Goal: Contribute content: Add original content to the website for others to see

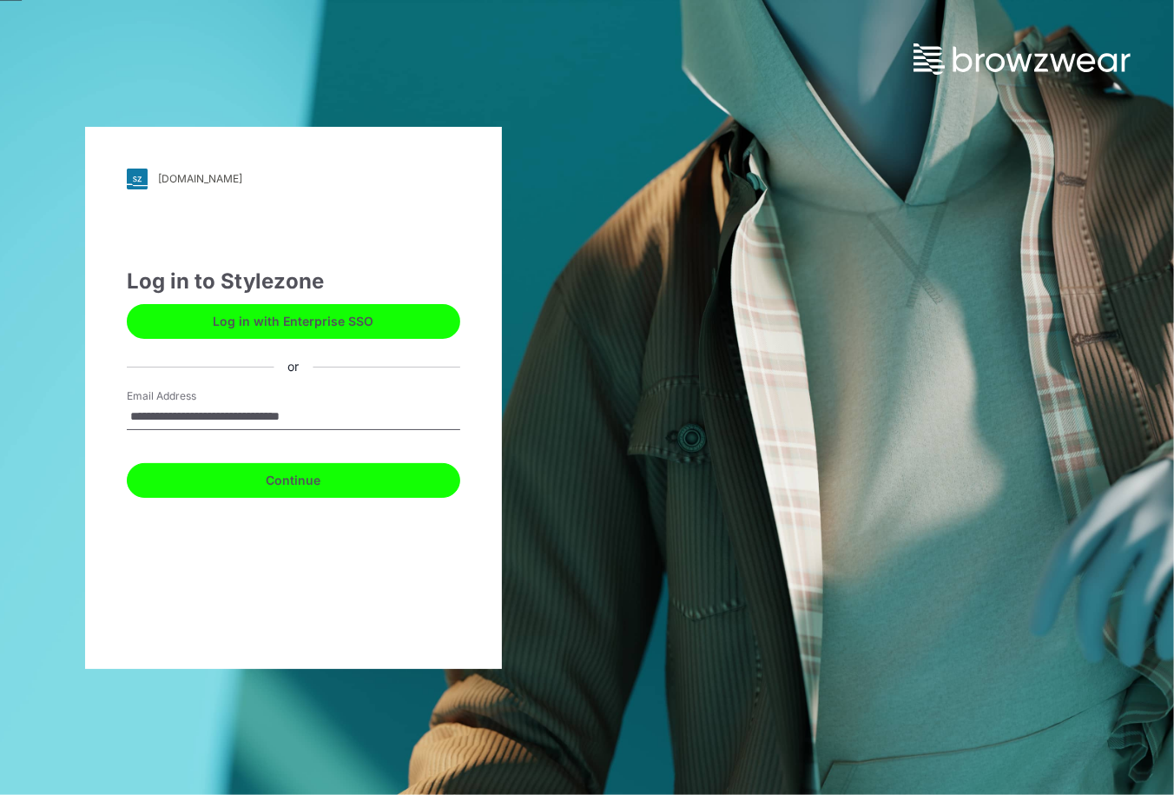
click at [260, 489] on button "Continue" at bounding box center [294, 480] width 334 height 35
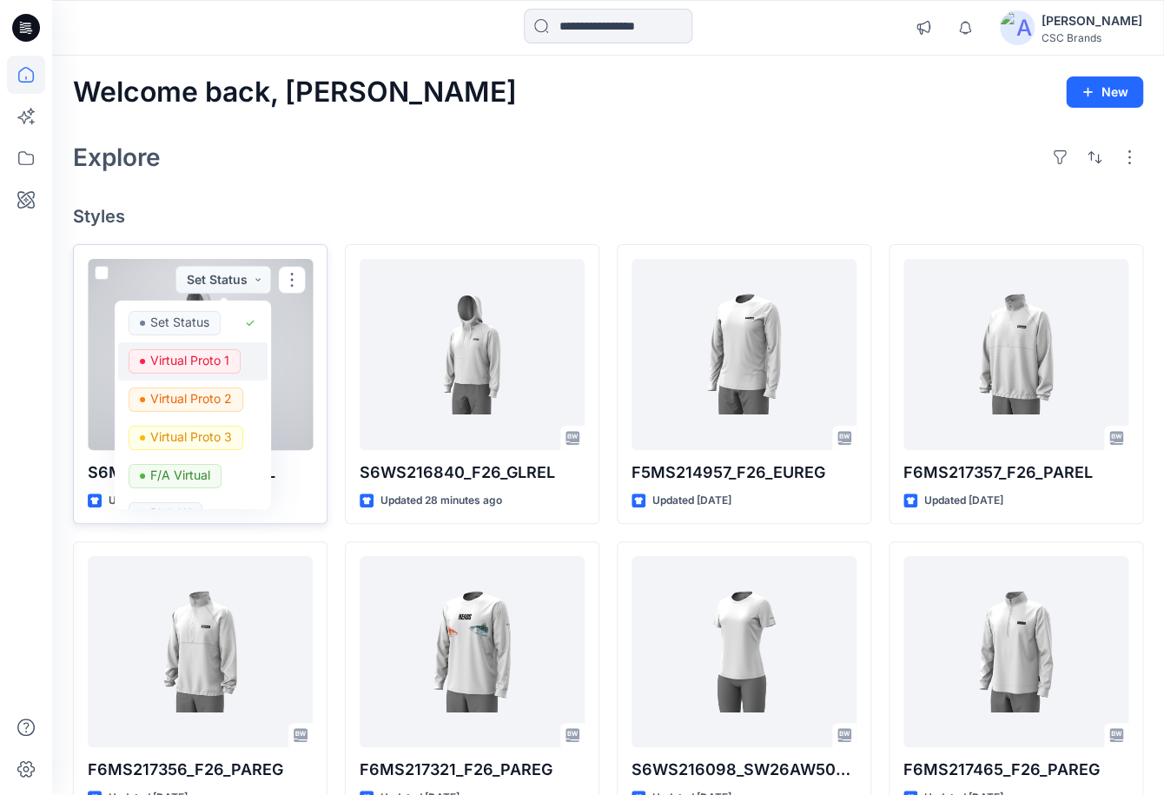
click at [215, 354] on p "Virtual Proto 1" at bounding box center [189, 359] width 79 height 23
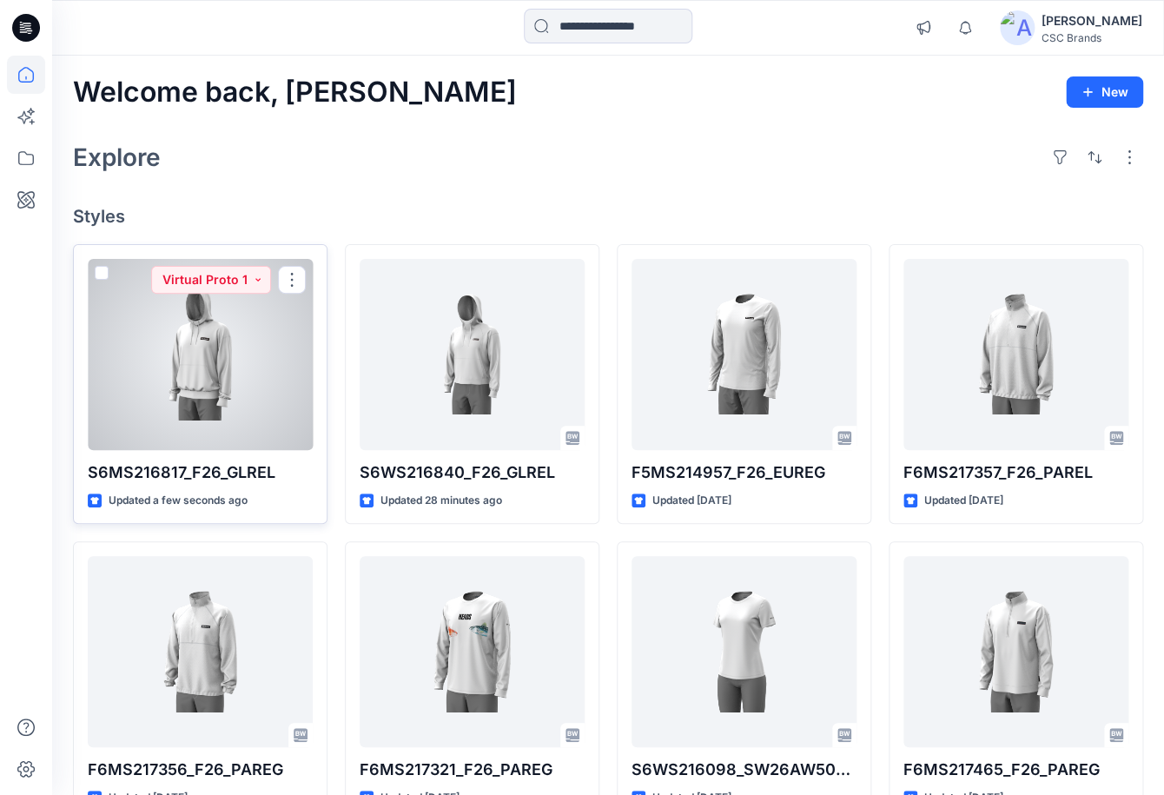
click at [241, 387] on div at bounding box center [200, 354] width 225 height 191
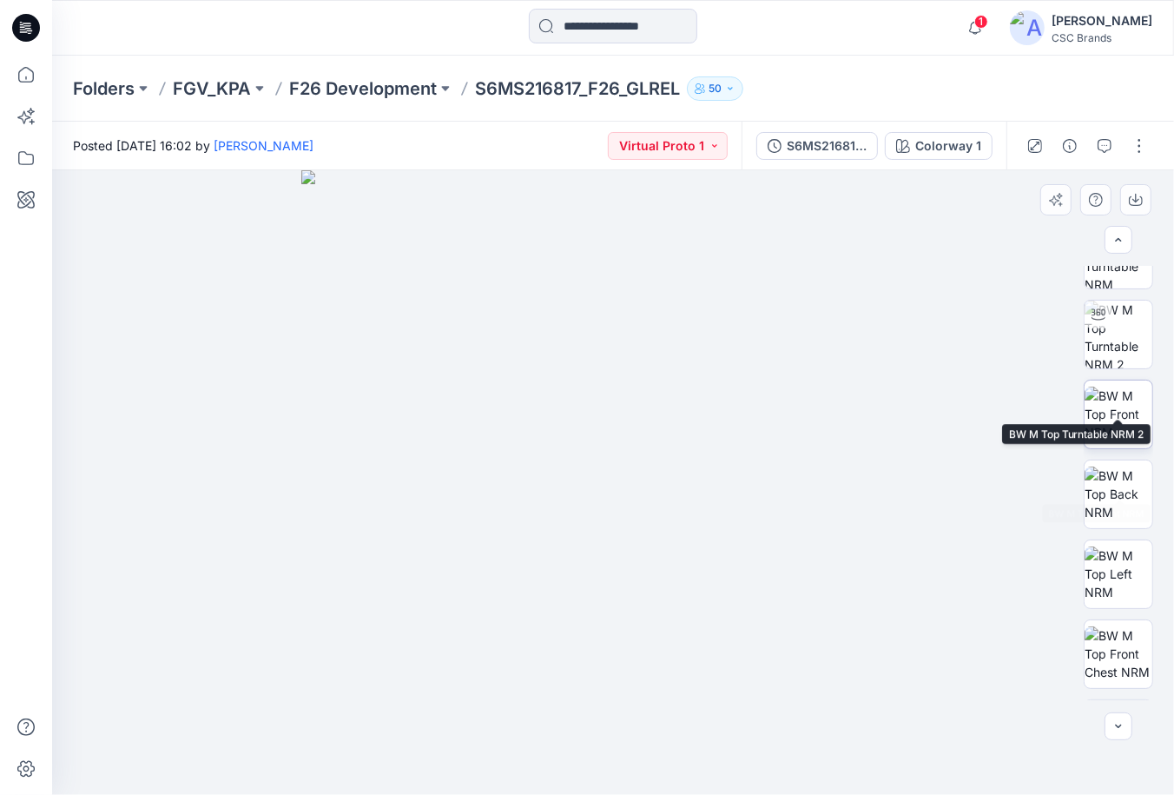
scroll to position [199, 0]
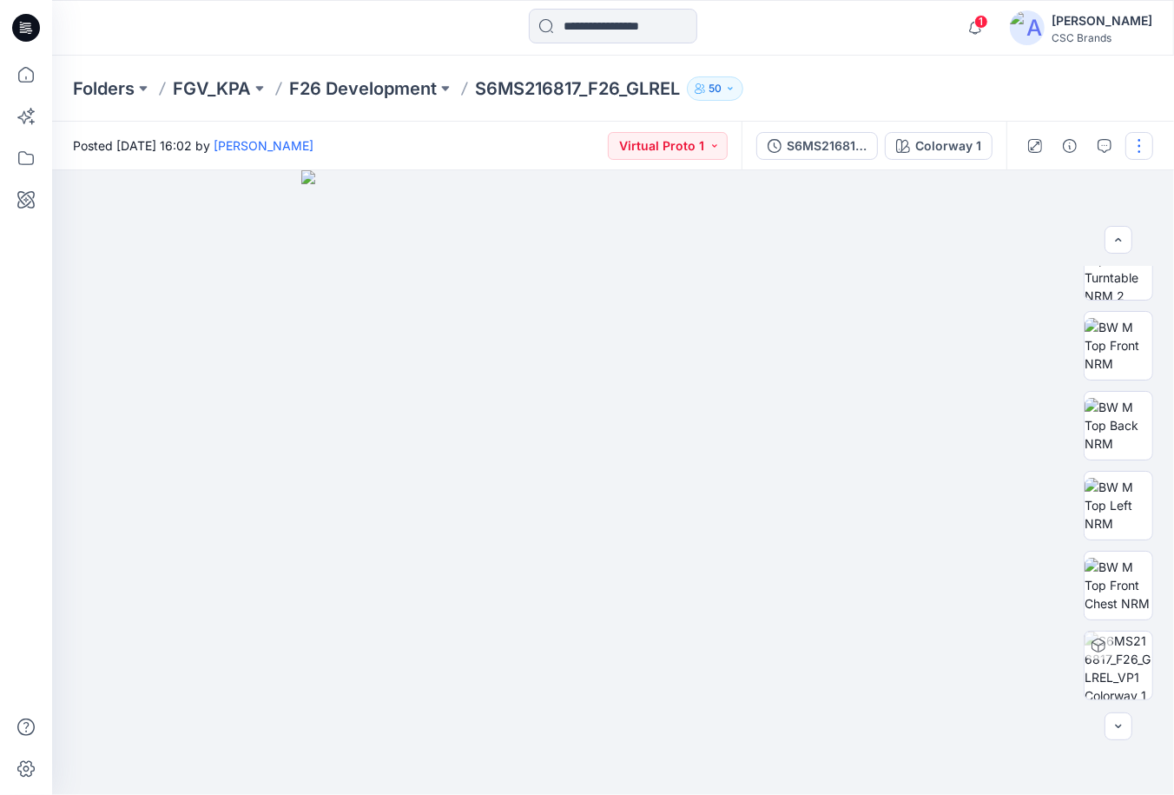
click at [1140, 150] on button "button" at bounding box center [1140, 146] width 28 height 28
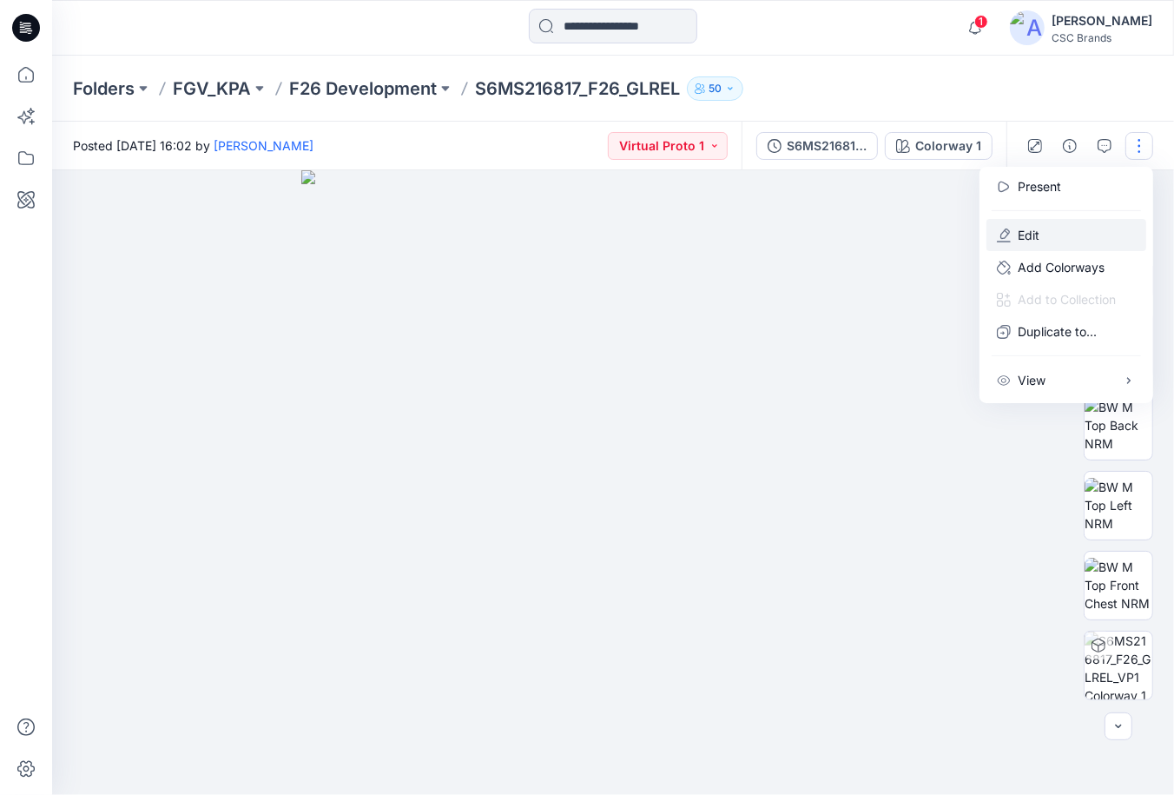
click at [1041, 239] on button "Edit" at bounding box center [1067, 235] width 160 height 32
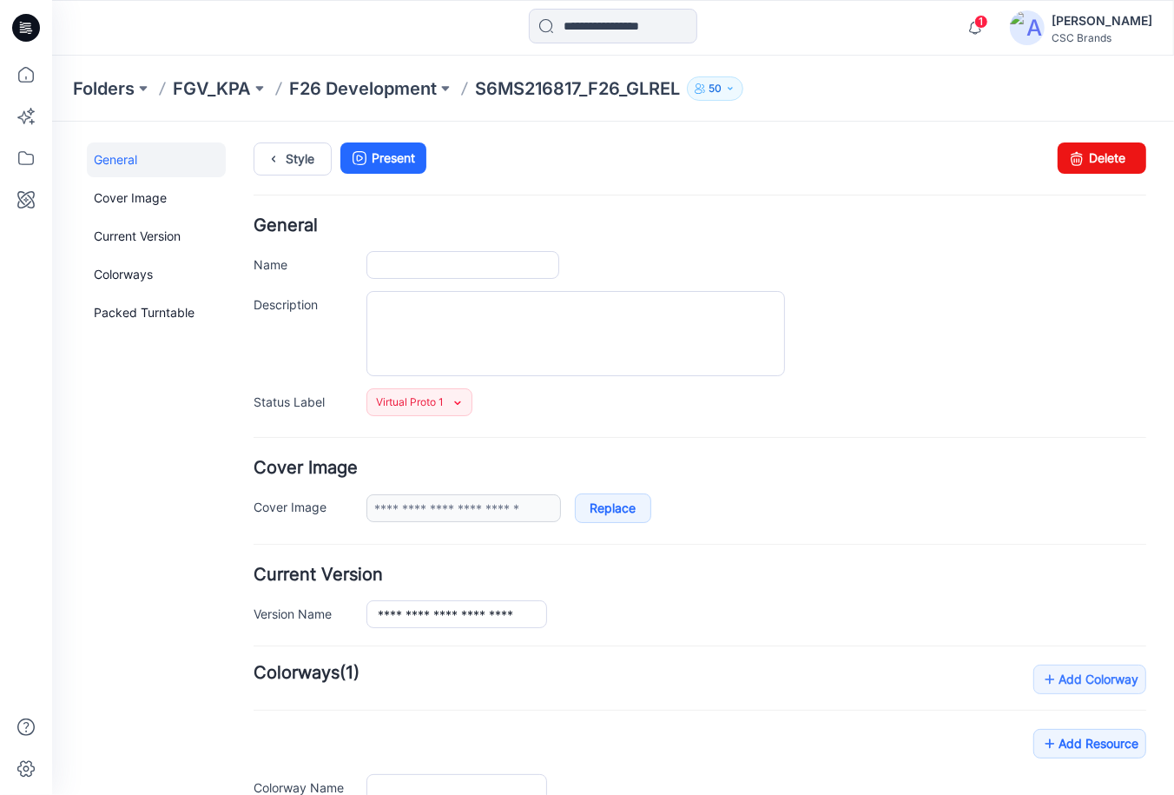
type input "**********"
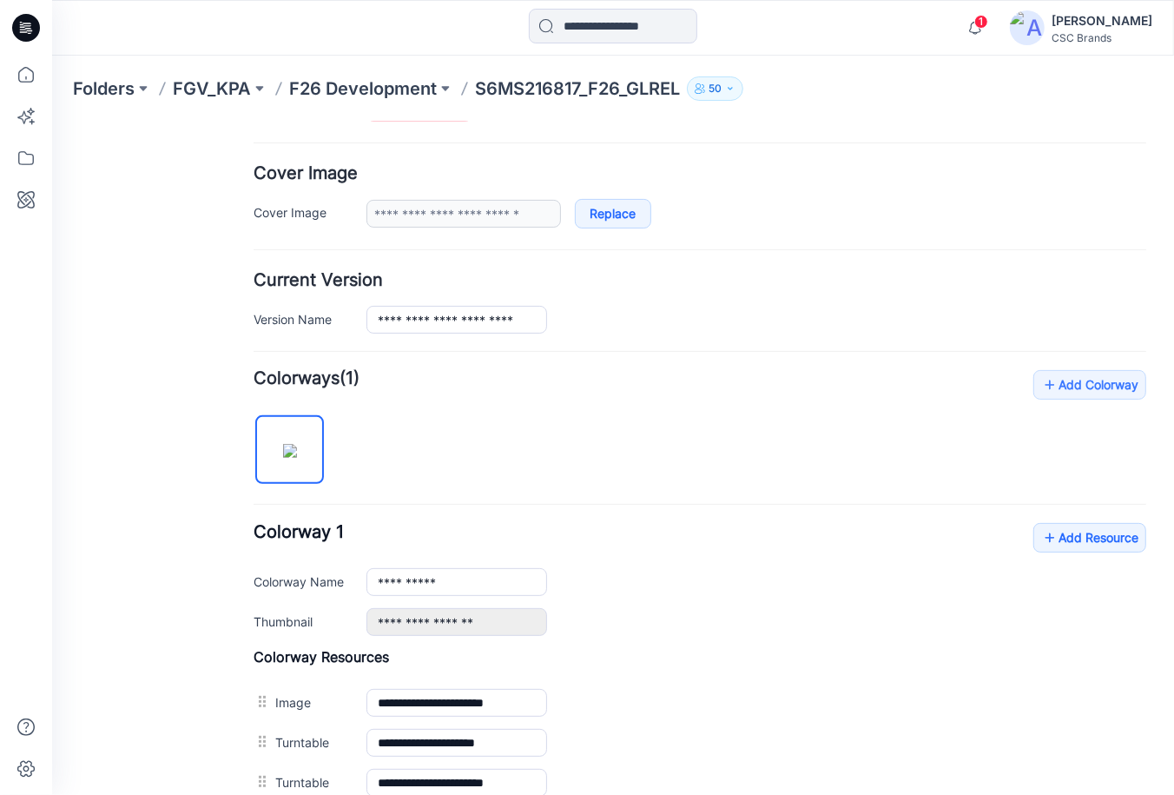
scroll to position [469, 0]
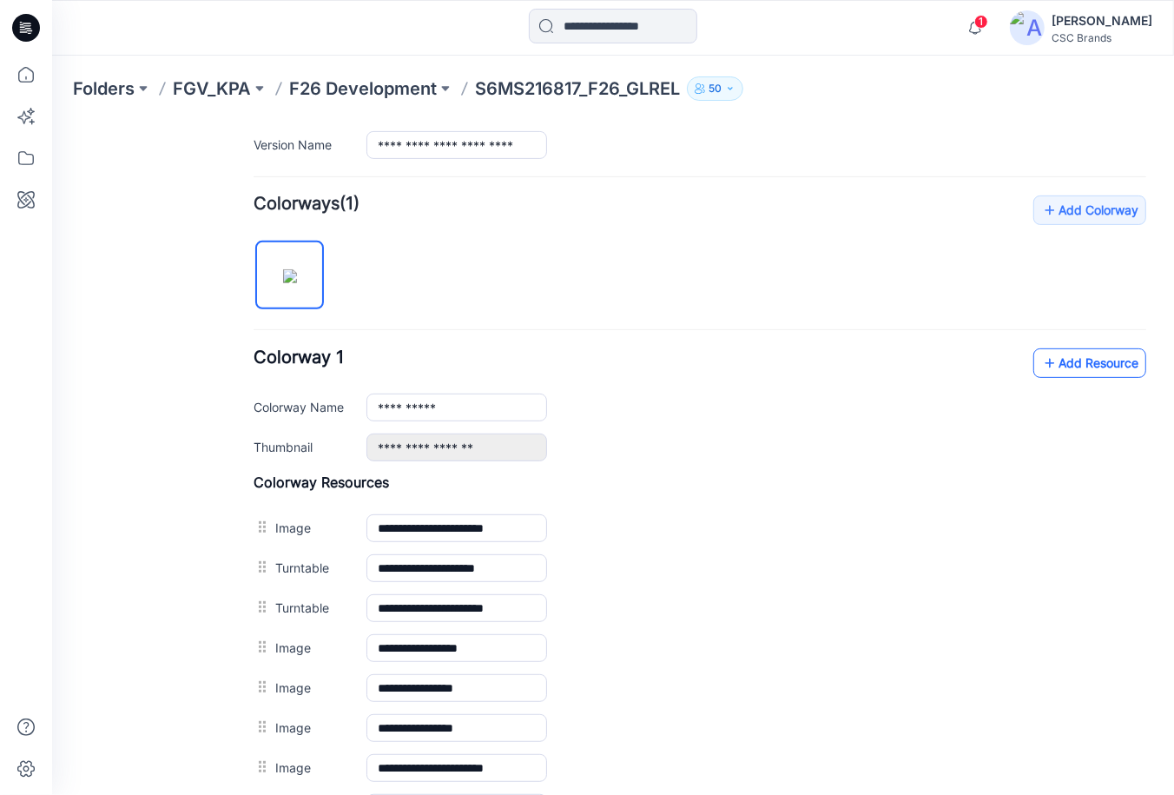
click at [1129, 373] on link "Add Resource" at bounding box center [1089, 362] width 113 height 30
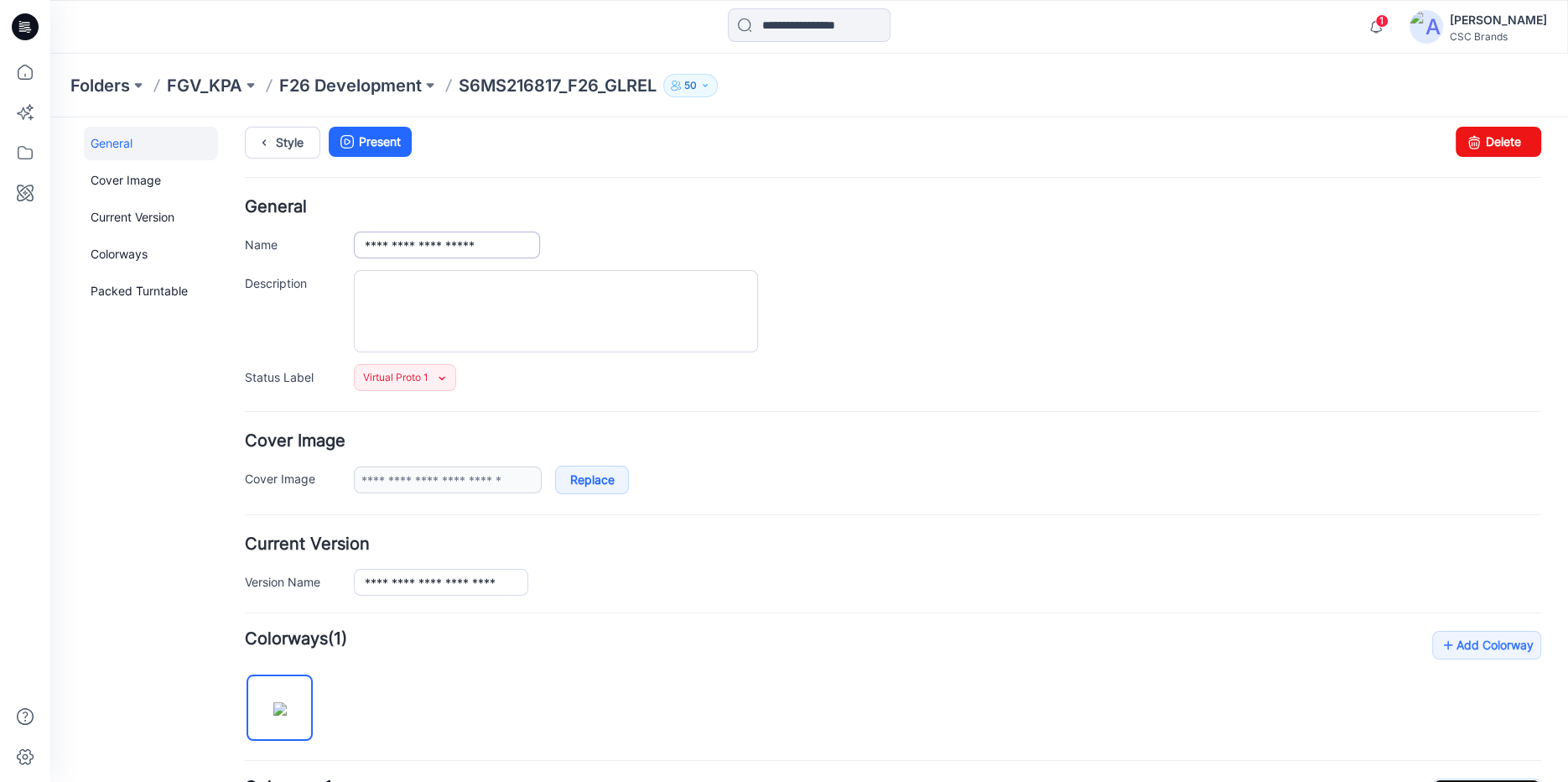
scroll to position [0, 0]
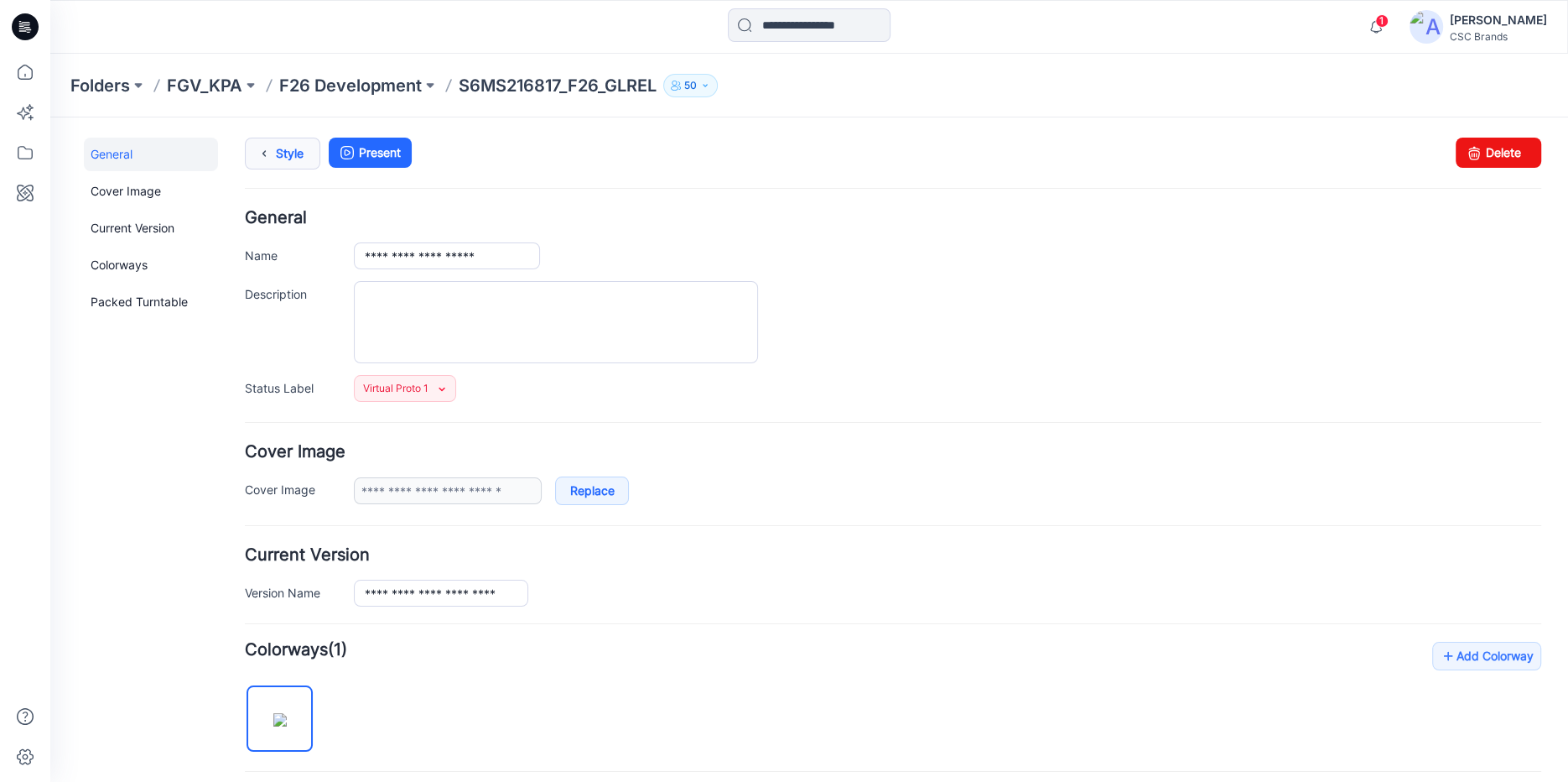
click at [281, 160] on link "Style" at bounding box center [283, 153] width 75 height 32
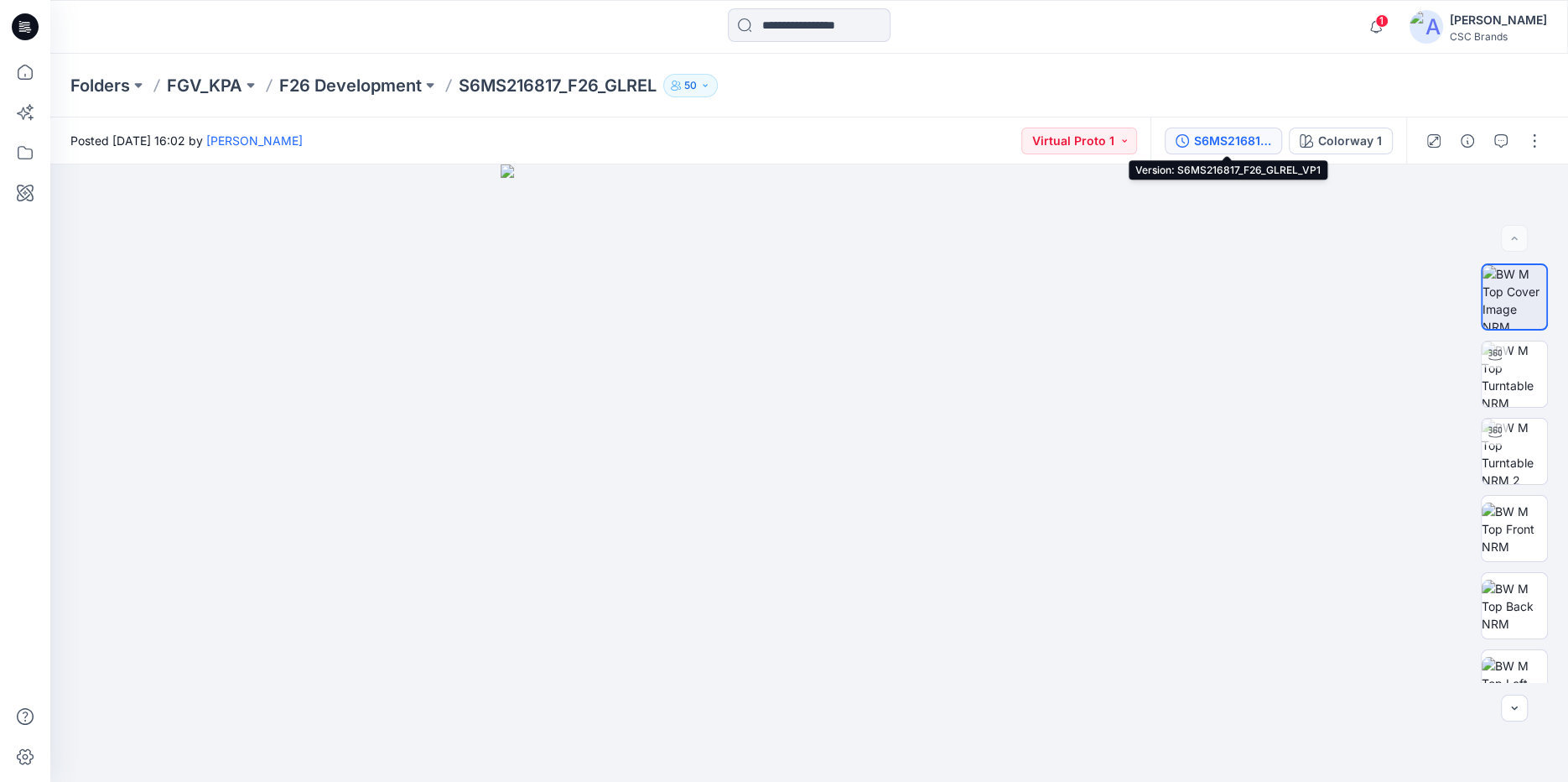
click at [1208, 143] on div "S6MS216817_F26_GLREL_VP1" at bounding box center [1233, 140] width 77 height 18
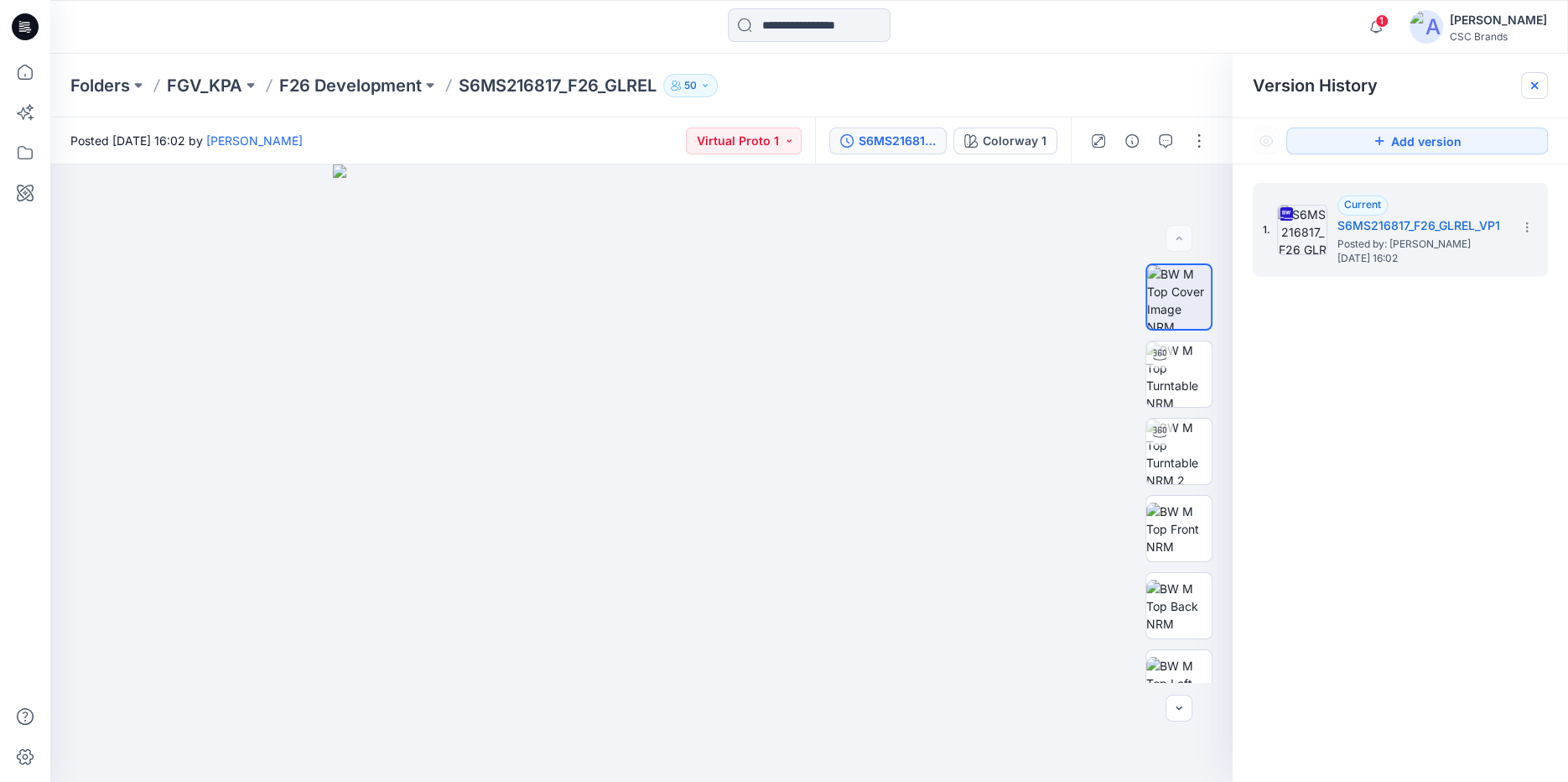
click at [1534, 83] on icon at bounding box center [1535, 86] width 14 height 14
